Goal: Information Seeking & Learning: Learn about a topic

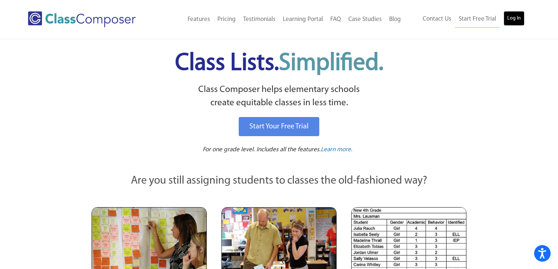
click at [518, 15] on link "Log In" at bounding box center [514, 18] width 21 height 15
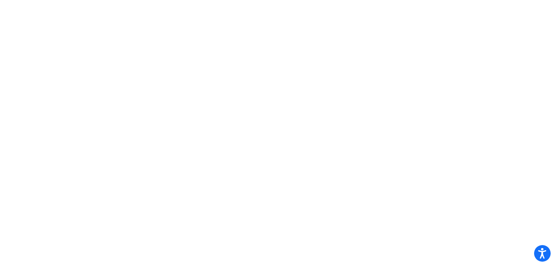
drag, startPoint x: 0, startPoint y: 0, endPoint x: 466, endPoint y: 44, distance: 467.7
click at [466, 44] on body "Press Alt+1 for screen-reader mode, Alt+0 to cancel Accessibility Screen-Reader…" at bounding box center [279, 134] width 558 height 269
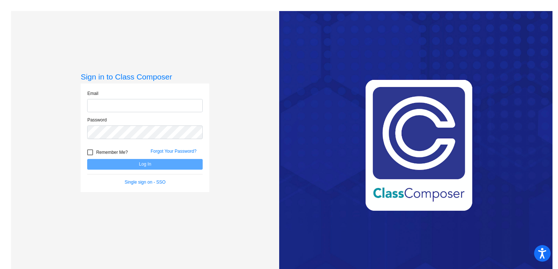
type input "JULIE_thornes@UPLAND.K12.CA.US"
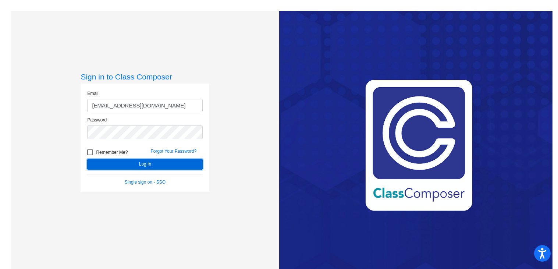
click at [146, 163] on button "Log In" at bounding box center [145, 164] width 116 height 11
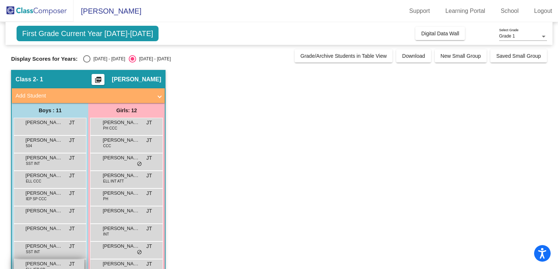
click at [47, 264] on span "Michael Ara" at bounding box center [43, 263] width 37 height 7
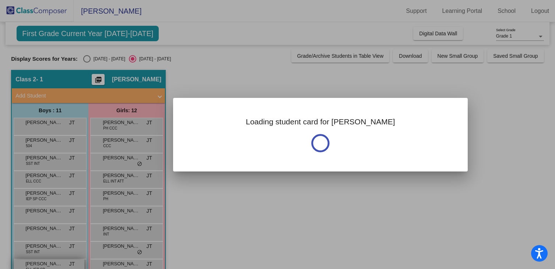
click at [47, 264] on div at bounding box center [277, 134] width 555 height 269
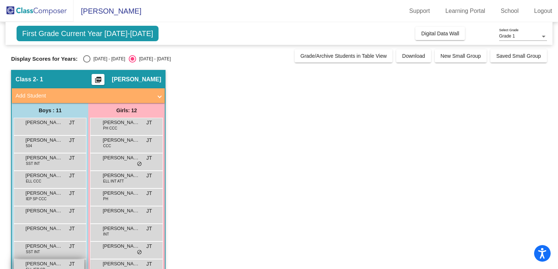
click at [47, 264] on span "Michael Ara" at bounding box center [43, 263] width 37 height 7
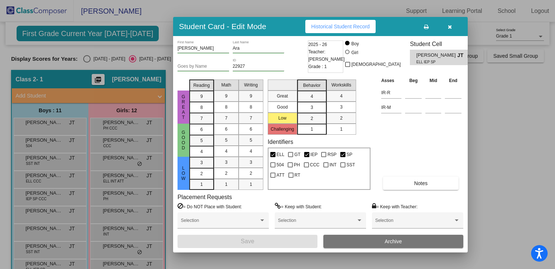
click at [348, 28] on span "Historical Student Record" at bounding box center [340, 27] width 59 height 6
click at [449, 24] on icon "button" at bounding box center [450, 26] width 4 height 5
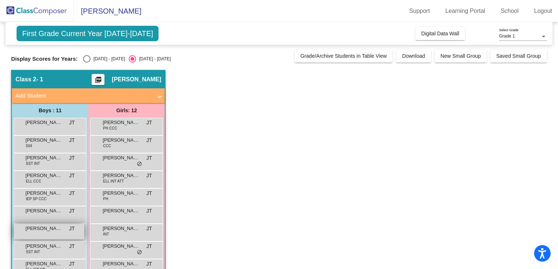
click at [56, 229] on span "Macallan Durston" at bounding box center [43, 228] width 37 height 7
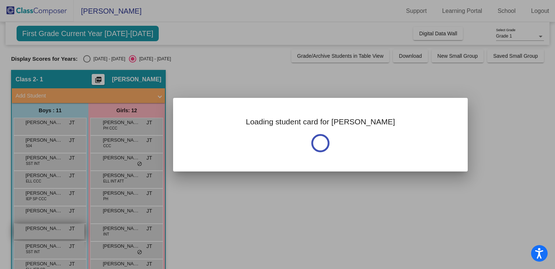
click at [56, 229] on div at bounding box center [277, 134] width 555 height 269
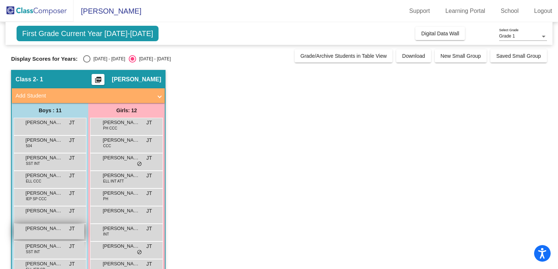
click at [56, 229] on span "Macallan Durston" at bounding box center [43, 228] width 37 height 7
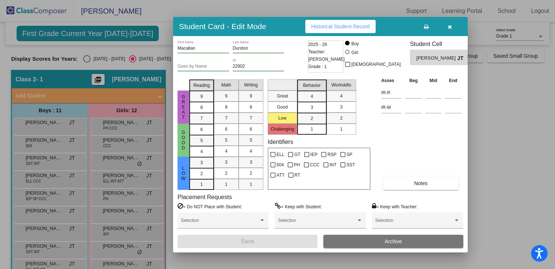
click at [342, 24] on span "Historical Student Record" at bounding box center [340, 27] width 59 height 6
click at [450, 27] on icon "button" at bounding box center [450, 26] width 4 height 5
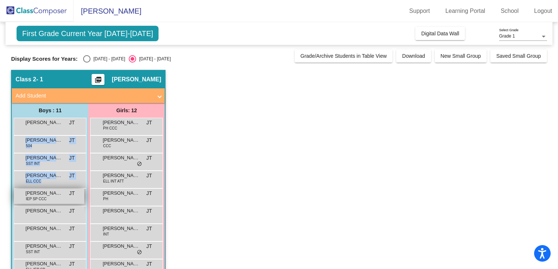
drag, startPoint x: 65, startPoint y: 148, endPoint x: 48, endPoint y: 198, distance: 52.7
click at [48, 198] on div "Charles Dorsey III JT lock do_not_disturb_alt Chase Richards 504 JT lock do_not…" at bounding box center [50, 215] width 73 height 194
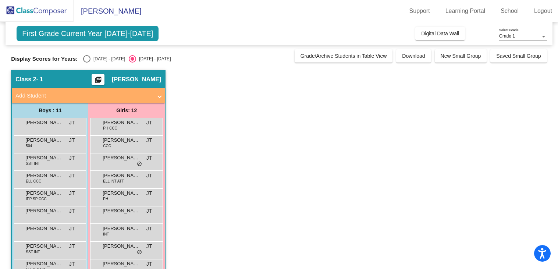
click at [291, 172] on app-classroom "Class 2 - 1 picture_as_pdf Julie Thornes Add Student First Name Last Name Stude…" at bounding box center [279, 206] width 536 height 272
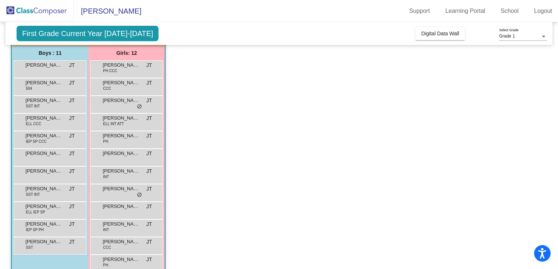
scroll to position [57, 0]
click at [45, 229] on div "Milo Garneau IEP SP PH JT lock do_not_disturb_alt" at bounding box center [49, 227] width 70 height 15
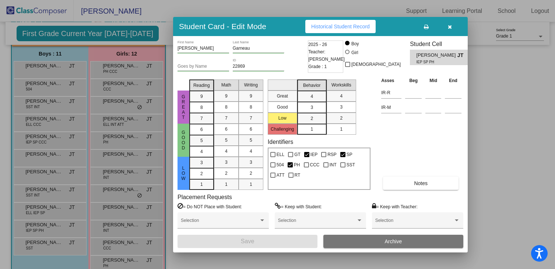
click at [343, 24] on span "Historical Student Record" at bounding box center [340, 27] width 59 height 6
click at [448, 24] on icon "button" at bounding box center [450, 26] width 4 height 5
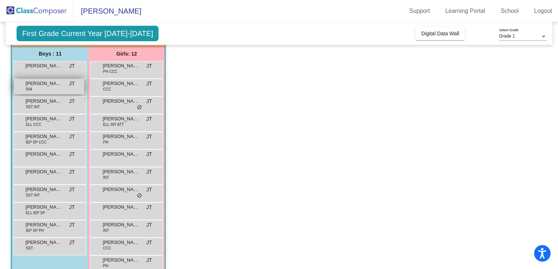
click at [45, 84] on span "Chase Richards" at bounding box center [43, 83] width 37 height 7
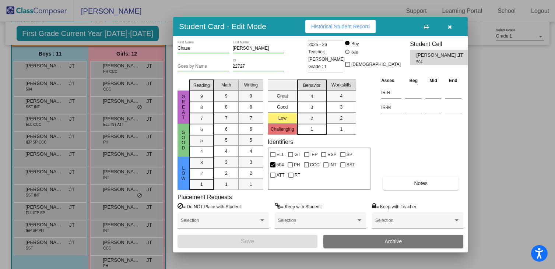
click at [342, 24] on span "Historical Student Record" at bounding box center [340, 27] width 59 height 6
click at [450, 27] on icon "button" at bounding box center [450, 26] width 4 height 5
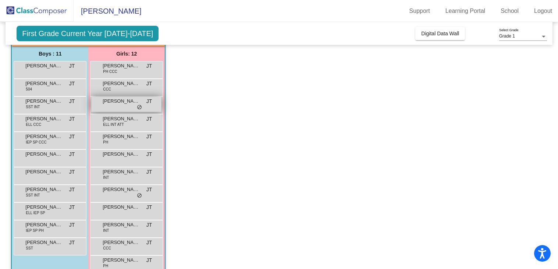
click at [128, 108] on div "Charlie Kakish JT lock do_not_disturb_alt" at bounding box center [126, 104] width 70 height 15
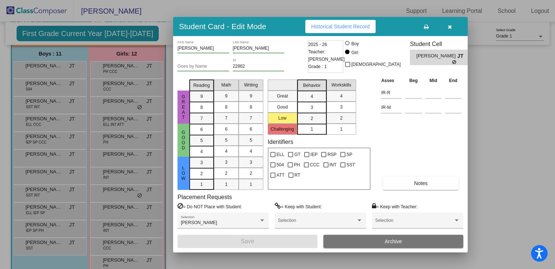
click at [331, 24] on span "Historical Student Record" at bounding box center [340, 27] width 59 height 6
click at [452, 29] on button "button" at bounding box center [450, 26] width 24 height 13
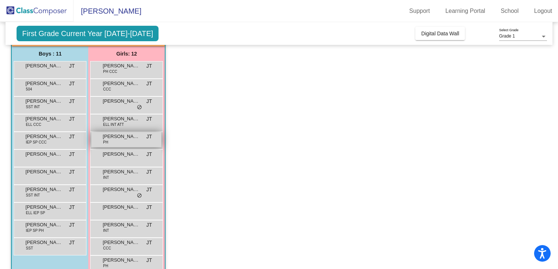
click at [119, 142] on div "Lexi Blackburn PH JT lock do_not_disturb_alt" at bounding box center [126, 139] width 70 height 15
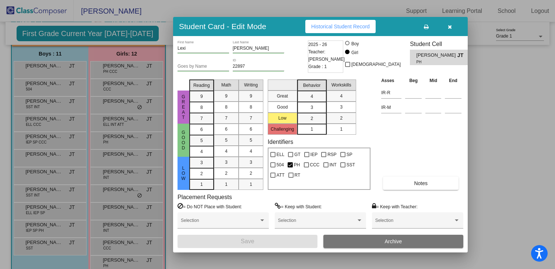
click at [342, 25] on span "Historical Student Record" at bounding box center [340, 27] width 59 height 6
click at [449, 26] on icon "button" at bounding box center [450, 26] width 4 height 5
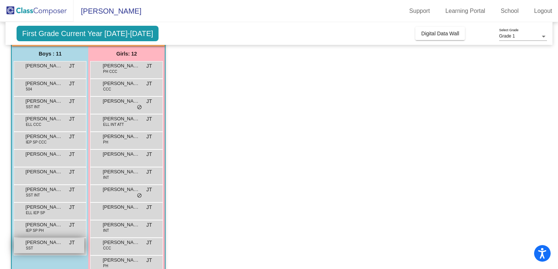
click at [40, 246] on div "Wyatt Garcia SST JT lock do_not_disturb_alt" at bounding box center [49, 245] width 70 height 15
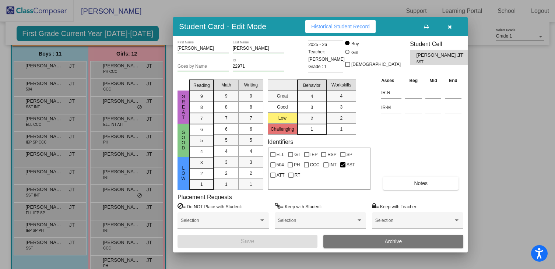
click at [331, 24] on span "Historical Student Record" at bounding box center [340, 27] width 59 height 6
click at [449, 28] on icon "button" at bounding box center [450, 26] width 4 height 5
